Goal: Book appointment/travel/reservation

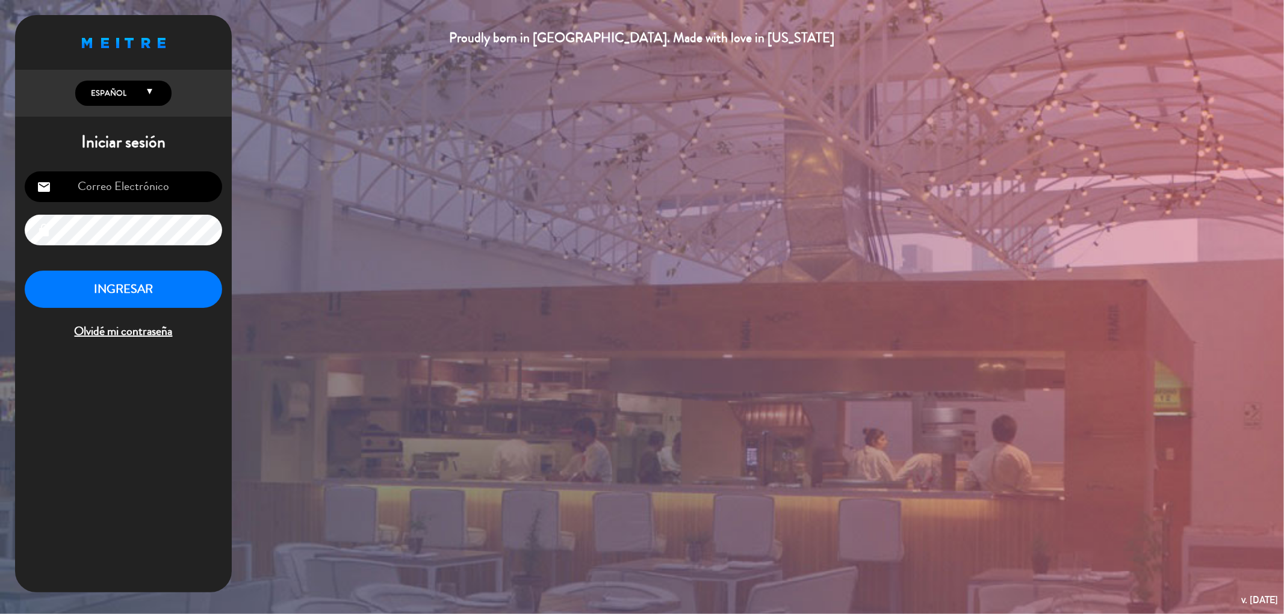
type input "[EMAIL_ADDRESS][DOMAIN_NAME]"
click at [113, 296] on button "INGRESAR" at bounding box center [123, 290] width 197 height 38
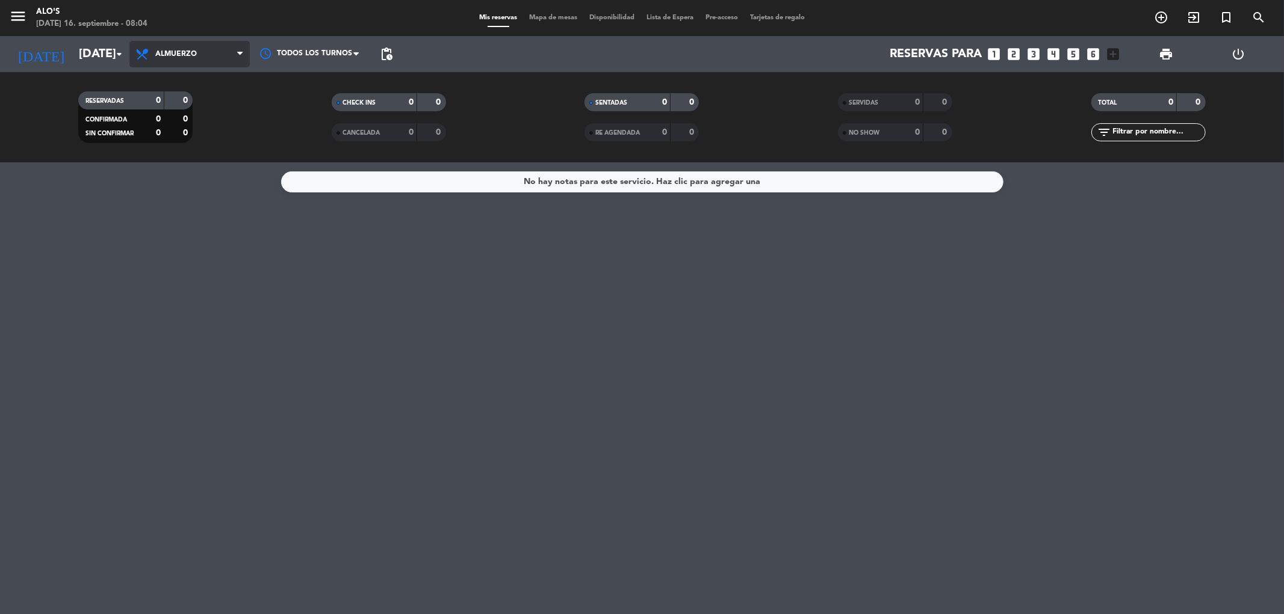
click at [173, 48] on span "Almuerzo" at bounding box center [189, 54] width 120 height 26
click at [143, 126] on div "menu Alo's [DATE] 16. septiembre - 08:04 Mis reservas Mapa de mesas Disponibili…" at bounding box center [642, 81] width 1284 height 162
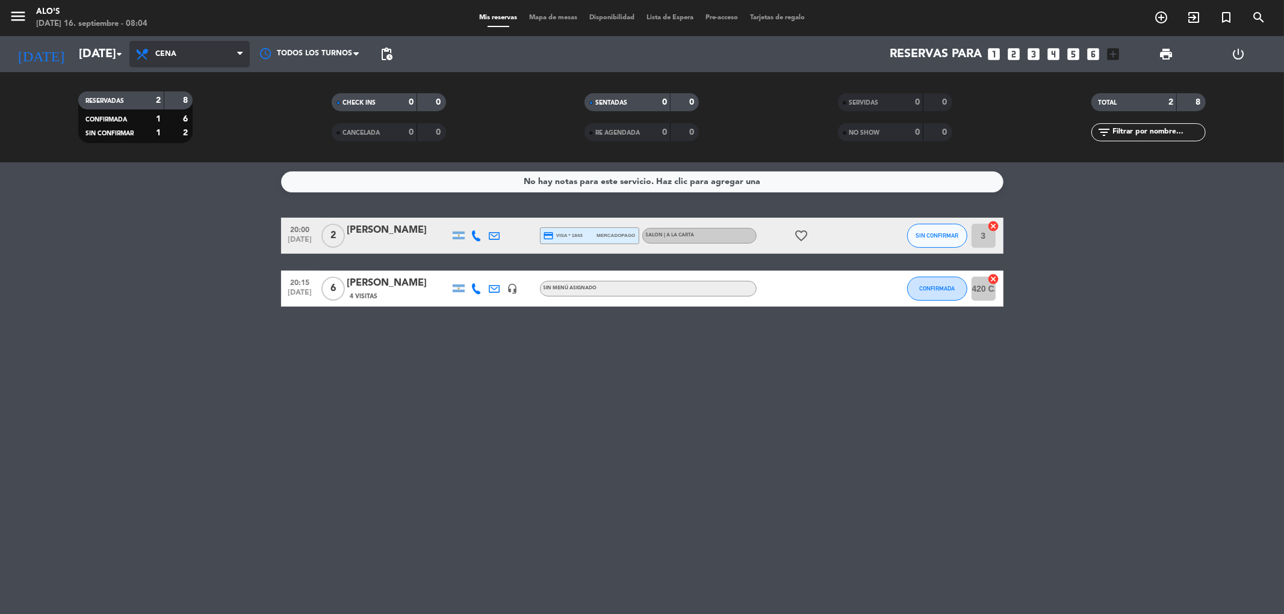
click at [197, 51] on span "Cena" at bounding box center [189, 54] width 120 height 26
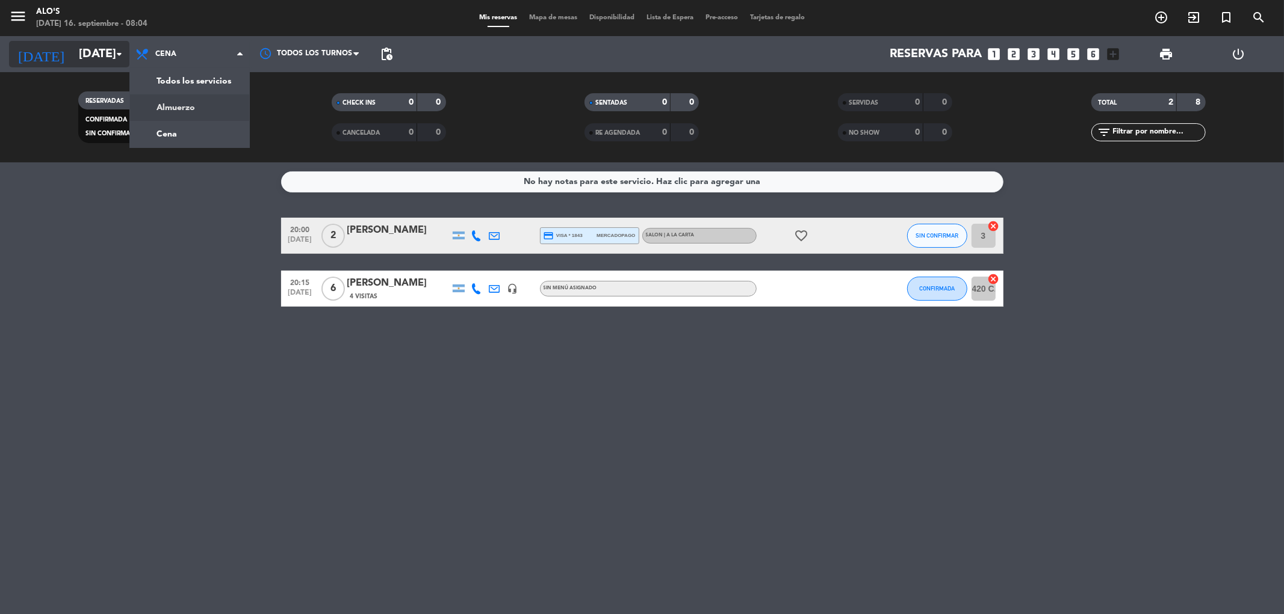
click at [79, 56] on input "[DATE]" at bounding box center [149, 54] width 153 height 26
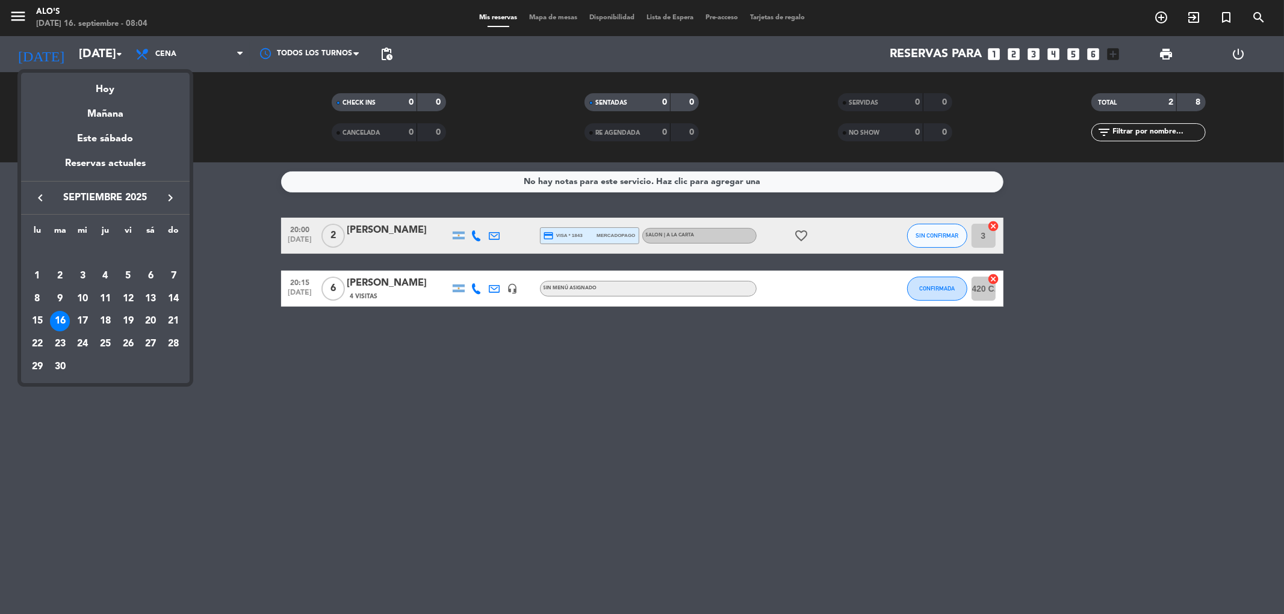
click at [76, 318] on div "17" at bounding box center [82, 321] width 20 height 20
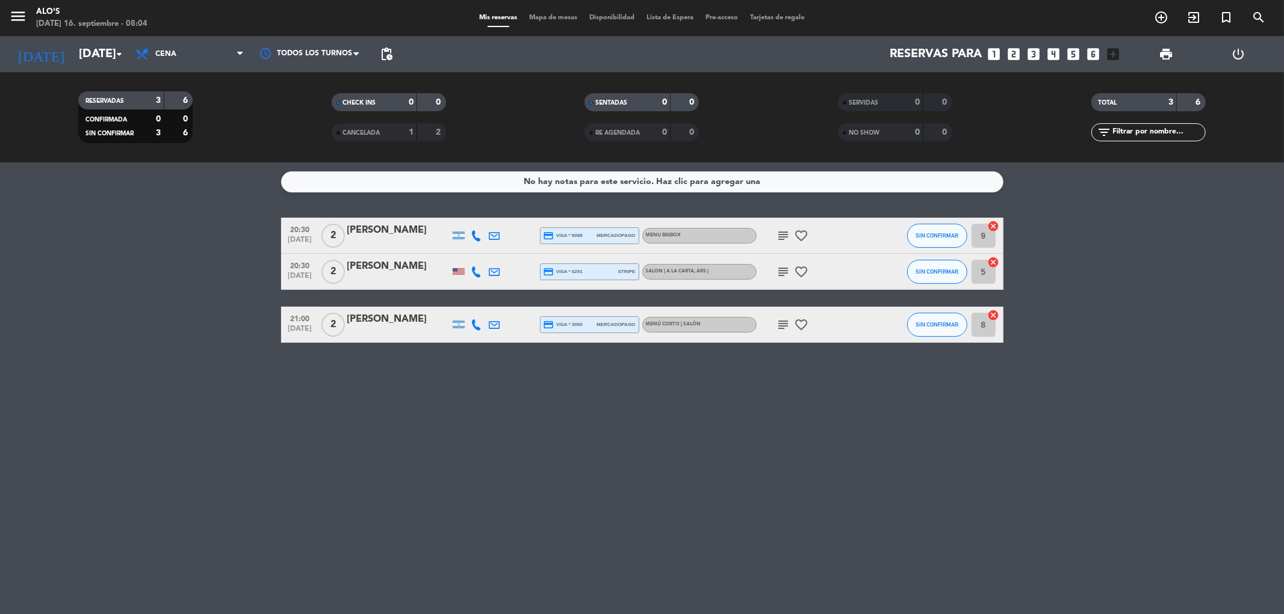
click at [781, 238] on icon "subject" at bounding box center [783, 236] width 14 height 14
click at [781, 275] on icon "subject" at bounding box center [783, 272] width 14 height 14
click at [782, 316] on div "We will have a stroller with us with a two month old baby." at bounding box center [783, 300] width 193 height 34
click at [781, 322] on icon "subject" at bounding box center [783, 325] width 14 height 14
click at [727, 436] on div "No hay notas para este servicio. Haz clic para agregar una 20:30 [DATE] 2 [PERS…" at bounding box center [642, 388] width 1284 height 452
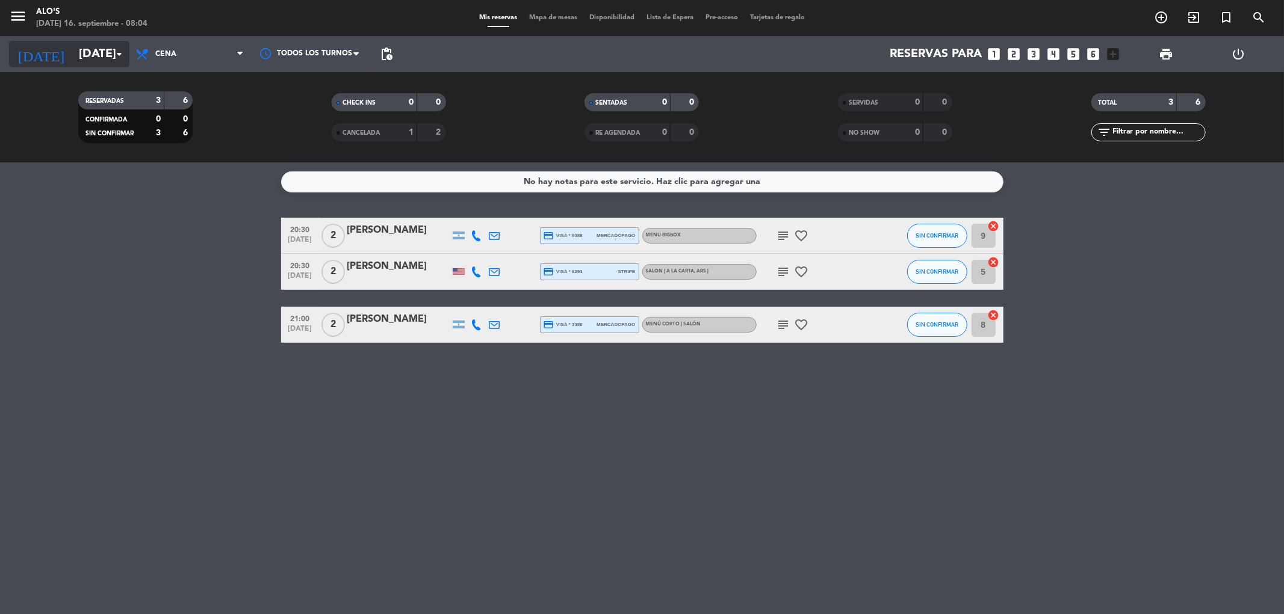
click at [73, 61] on input "[DATE]" at bounding box center [149, 54] width 153 height 26
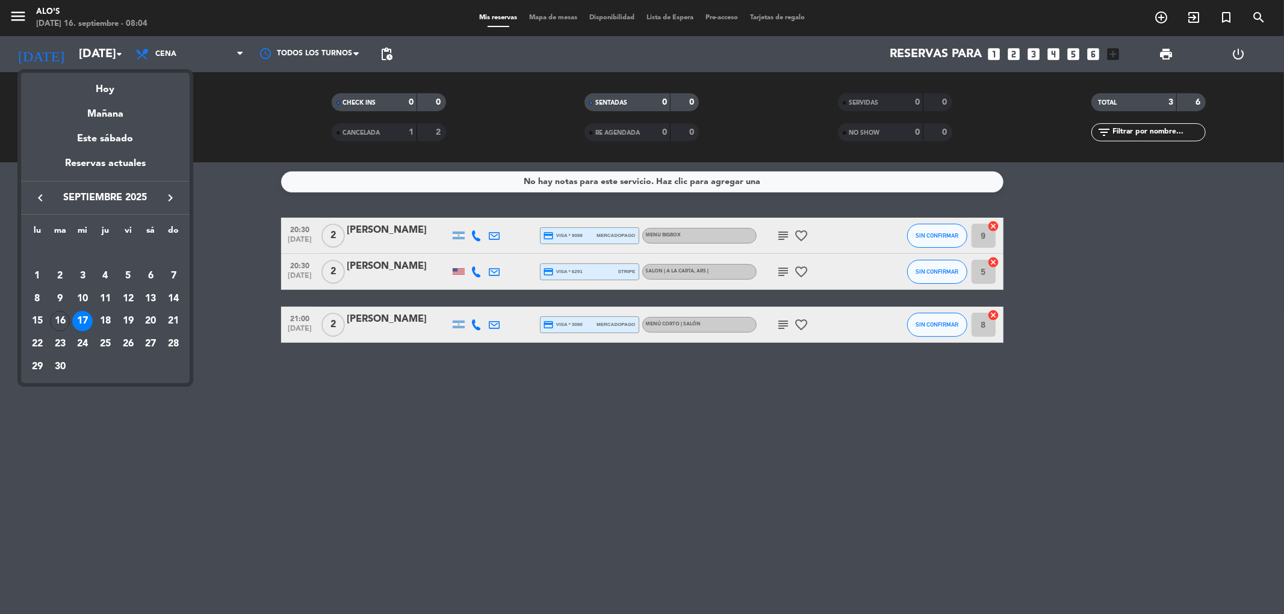
click at [104, 326] on div "18" at bounding box center [105, 321] width 20 height 20
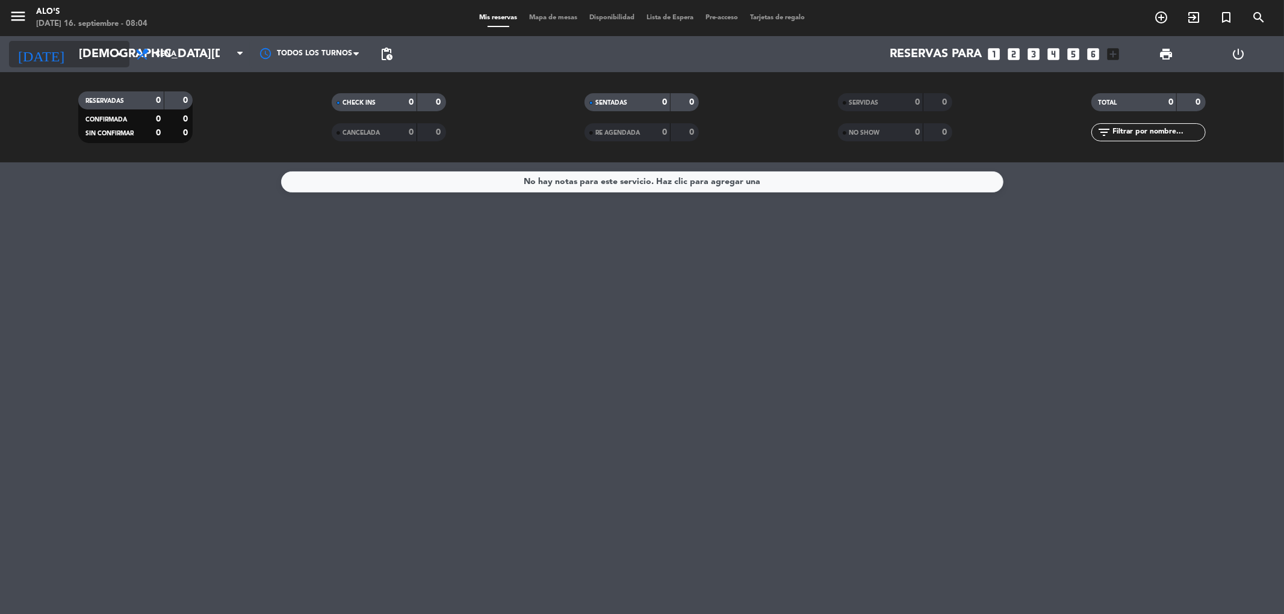
click at [88, 64] on input "[DEMOGRAPHIC_DATA][DATE]" at bounding box center [149, 54] width 153 height 26
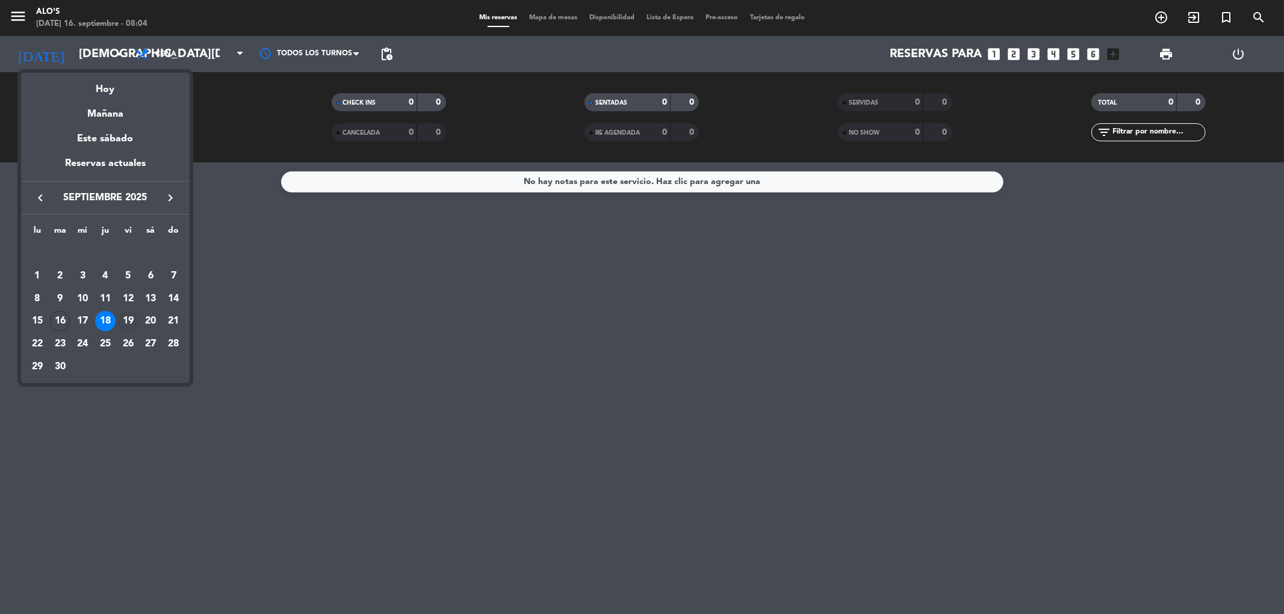
click at [132, 321] on div "19" at bounding box center [128, 321] width 20 height 20
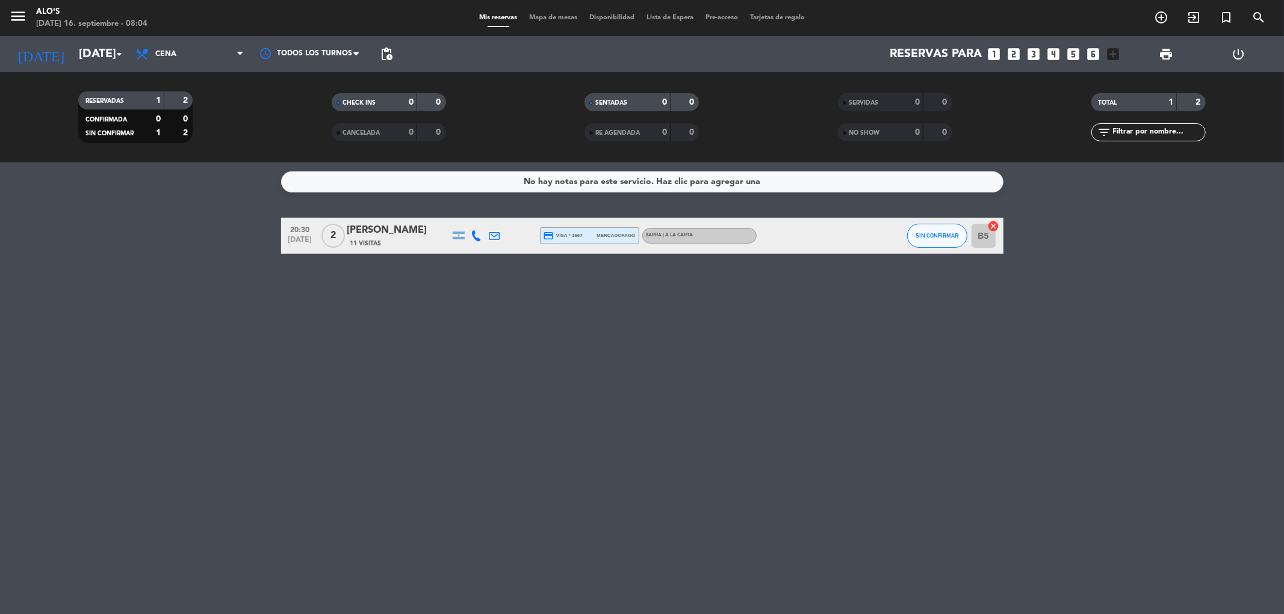
click at [64, 40] on div "[DATE] [DATE] arrow_drop_down" at bounding box center [69, 54] width 120 height 36
click at [73, 49] on input "[DATE]" at bounding box center [149, 54] width 153 height 26
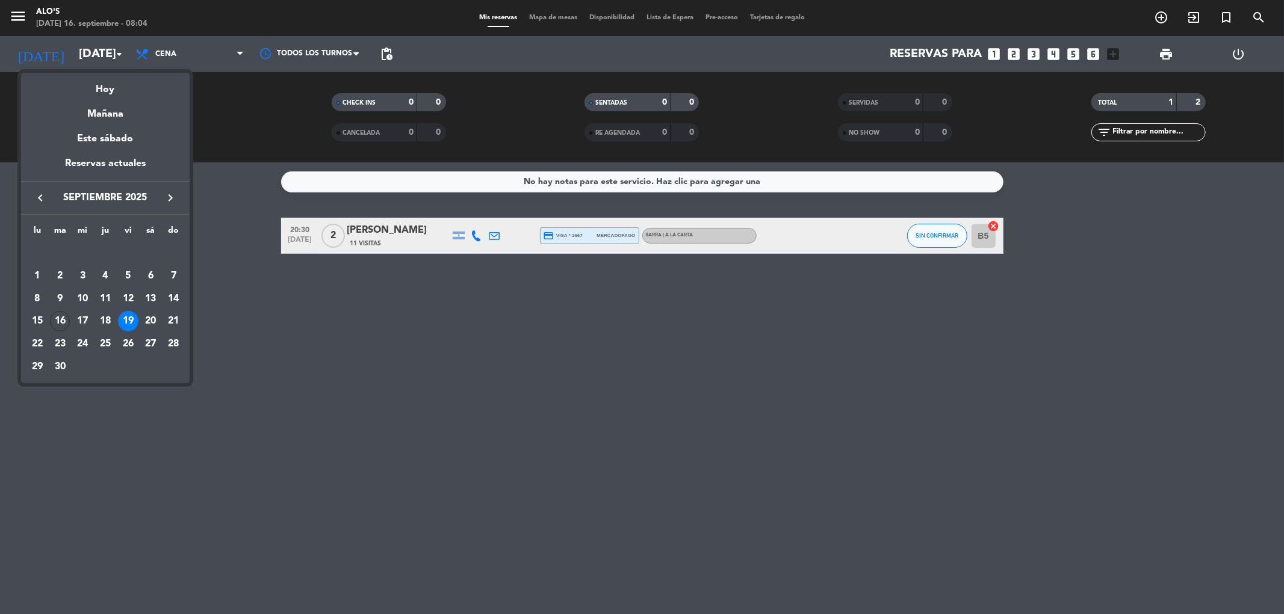
click at [151, 317] on div "20" at bounding box center [150, 321] width 20 height 20
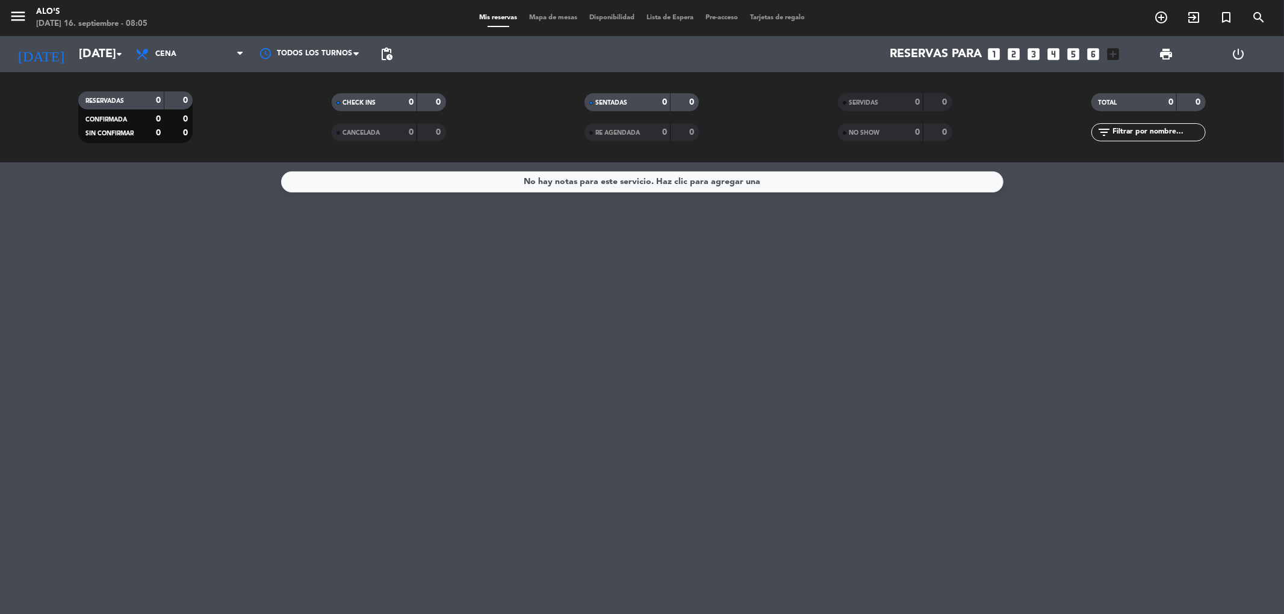
click at [81, 34] on div "menu Alo's [DATE] 16. septiembre - 08:05 Mis reservas Mapa de mesas Disponibili…" at bounding box center [642, 18] width 1284 height 36
click at [83, 47] on input "[DATE]" at bounding box center [149, 54] width 153 height 26
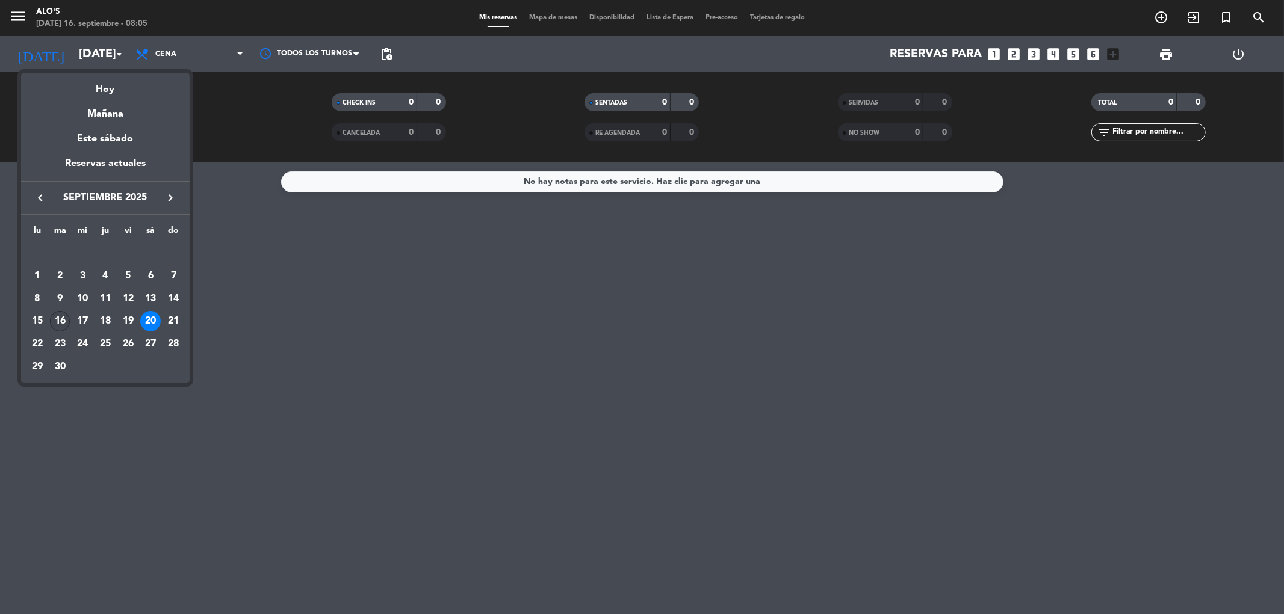
click at [63, 311] on td "16" at bounding box center [60, 322] width 23 height 23
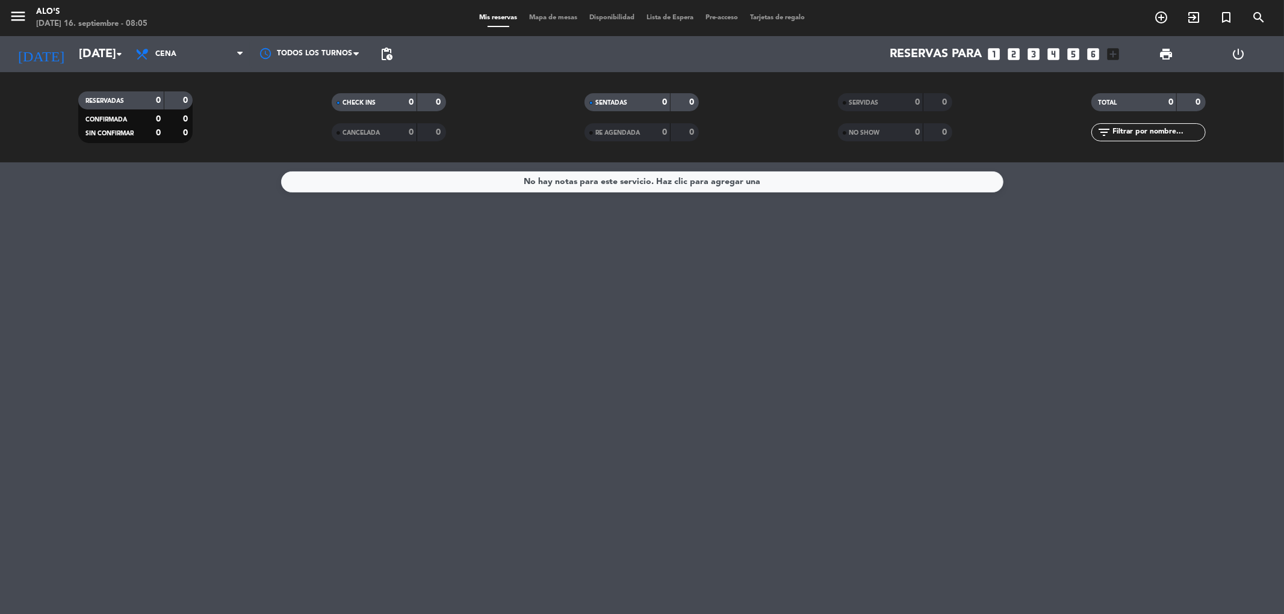
type input "[DATE]"
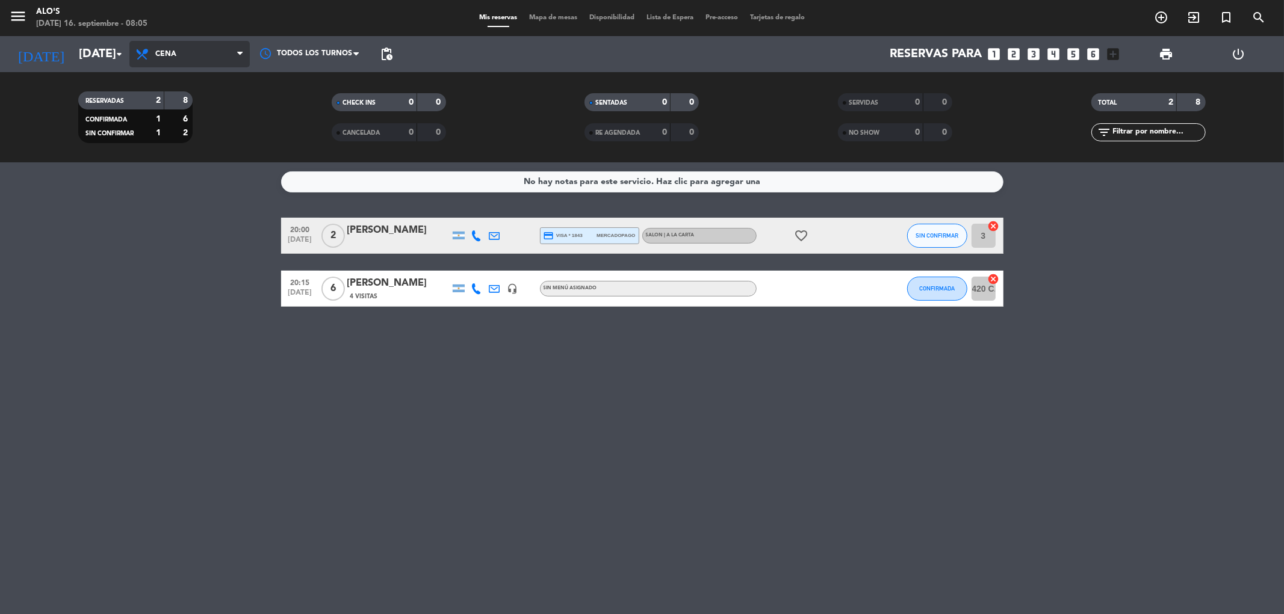
click at [206, 48] on span "Cena" at bounding box center [189, 54] width 120 height 26
click at [187, 110] on div "menu Alo's [DATE] 16. septiembre - 08:05 Mis reservas Mapa de mesas Disponibili…" at bounding box center [642, 81] width 1284 height 162
